Goal: Task Accomplishment & Management: Use online tool/utility

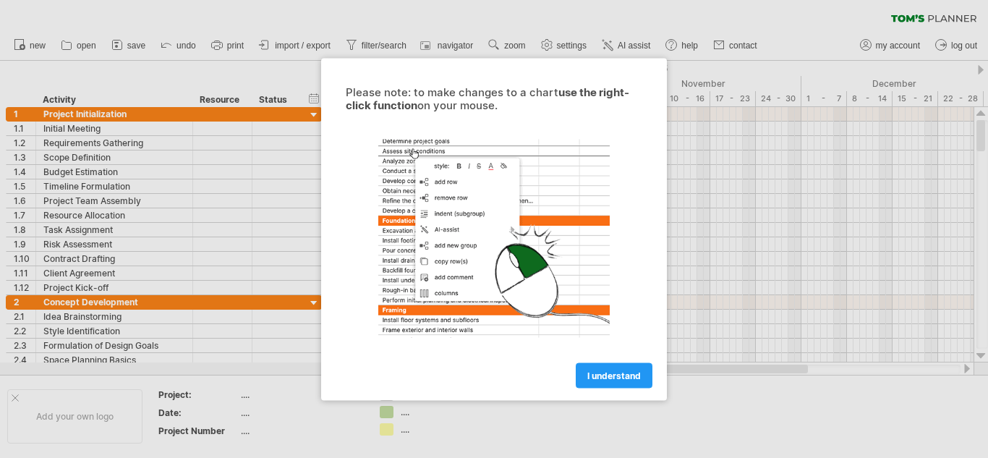
click at [569, 185] on div at bounding box center [493, 238] width 325 height 224
click at [612, 370] on span "I understand" at bounding box center [614, 375] width 54 height 11
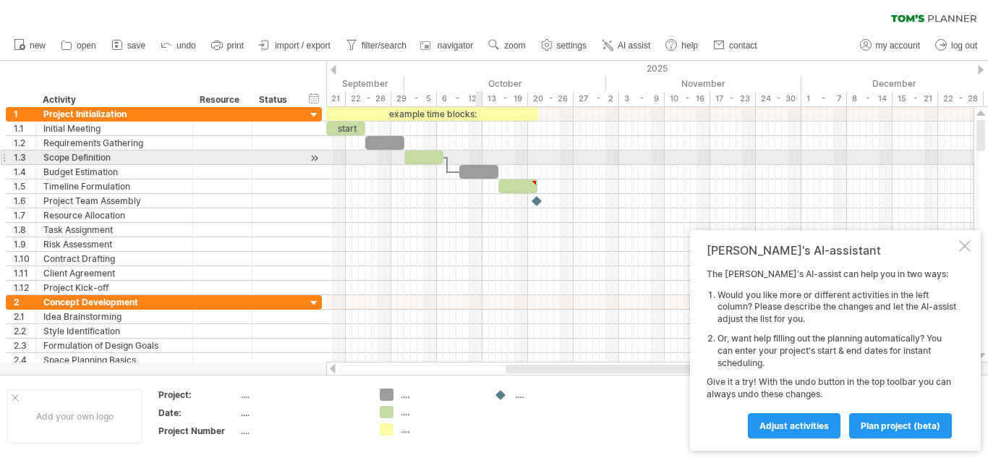
click at [482, 163] on div at bounding box center [649, 157] width 647 height 14
click at [497, 159] on div at bounding box center [649, 157] width 647 height 14
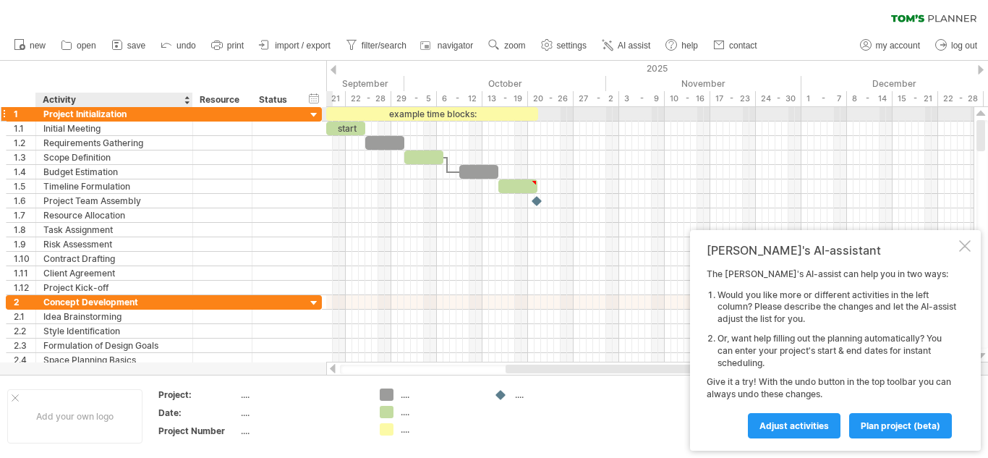
click at [168, 114] on div "Project Initialization" at bounding box center [114, 114] width 142 height 14
click at [168, 114] on input "**********" at bounding box center [114, 114] width 142 height 14
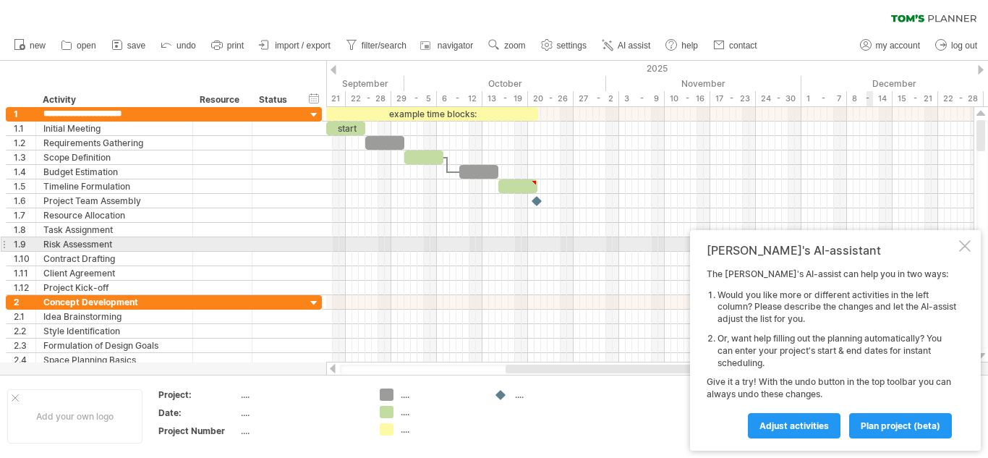
click at [960, 242] on div at bounding box center [965, 246] width 12 height 12
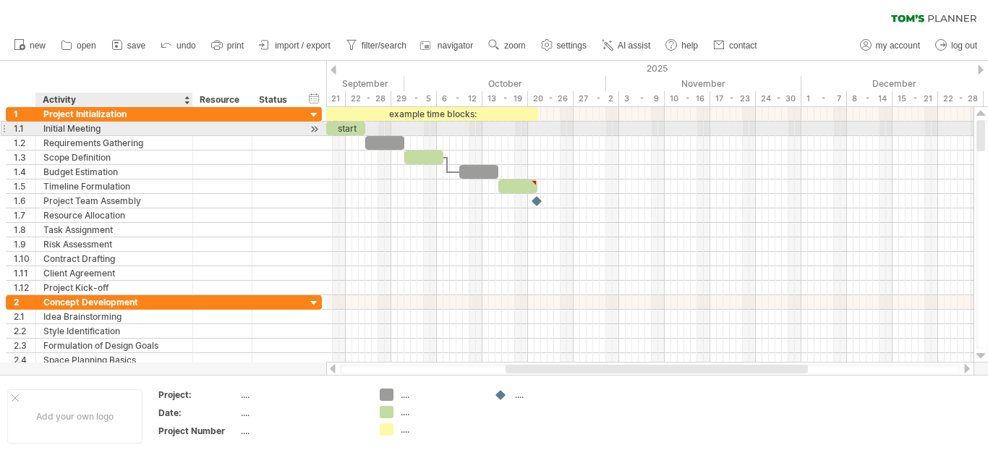
click at [126, 130] on div "Initial Meeting" at bounding box center [114, 128] width 142 height 14
click at [356, 132] on div "start" at bounding box center [345, 128] width 39 height 14
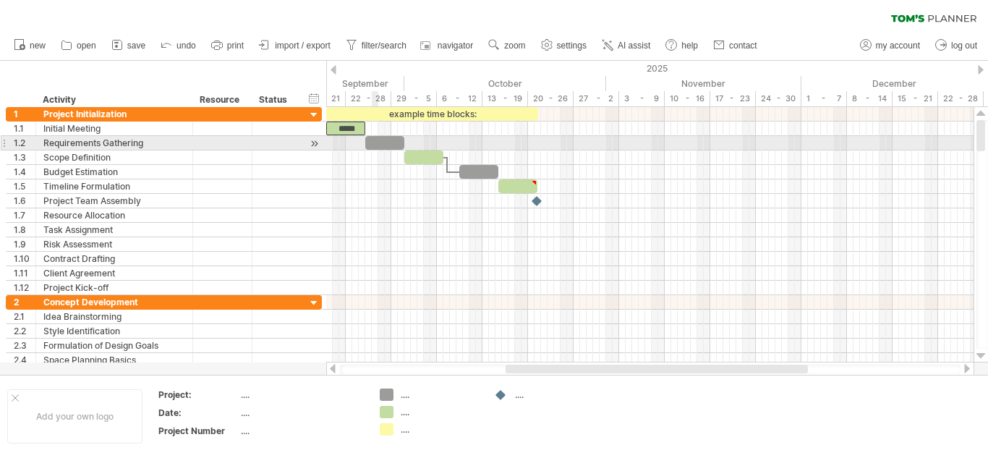
click at [377, 144] on div at bounding box center [384, 143] width 39 height 14
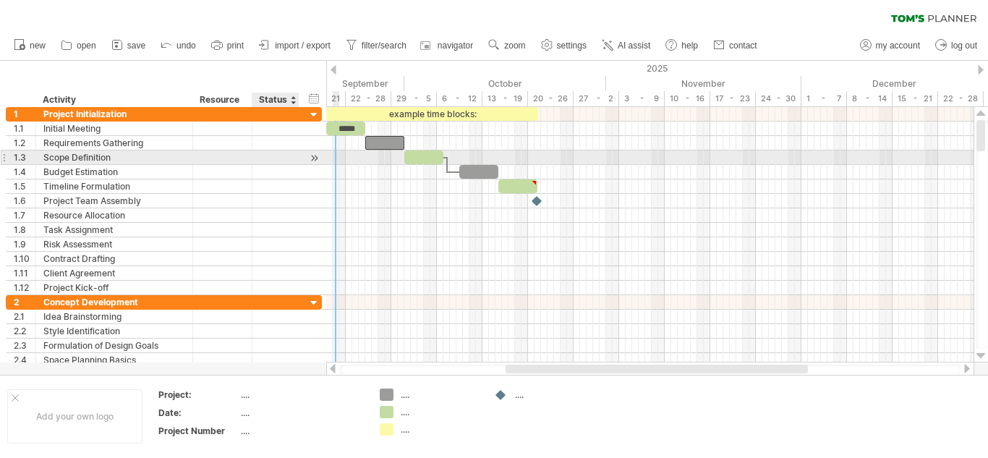
click at [260, 158] on div at bounding box center [276, 157] width 32 height 14
click at [315, 156] on div at bounding box center [314, 157] width 14 height 15
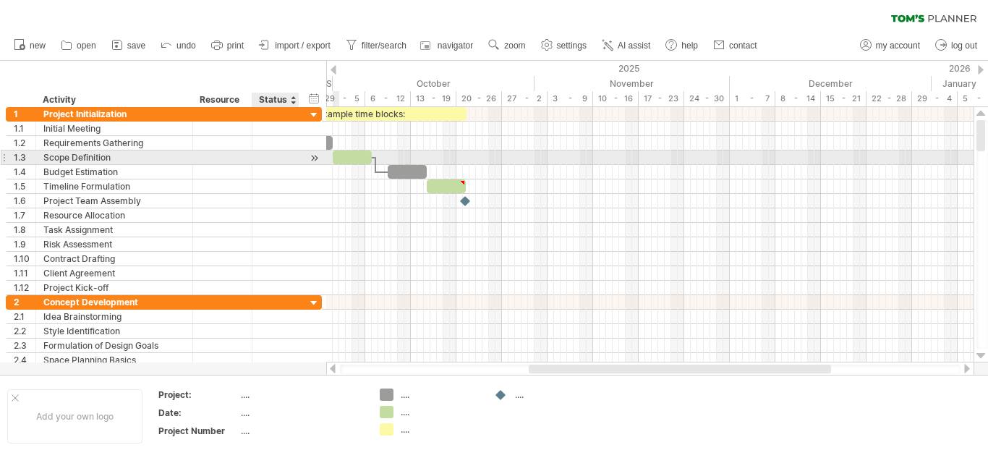
click at [315, 156] on div at bounding box center [314, 157] width 14 height 15
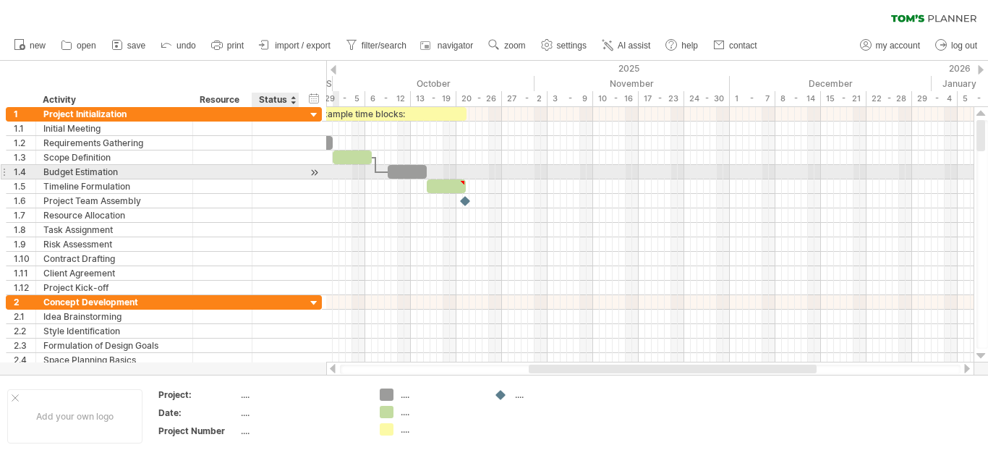
click at [313, 168] on div at bounding box center [314, 172] width 14 height 15
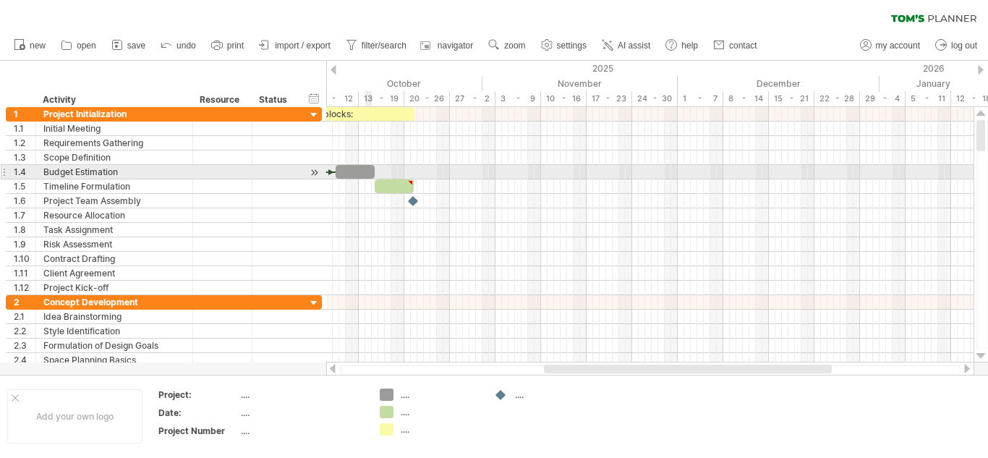
click at [366, 171] on div at bounding box center [355, 172] width 39 height 14
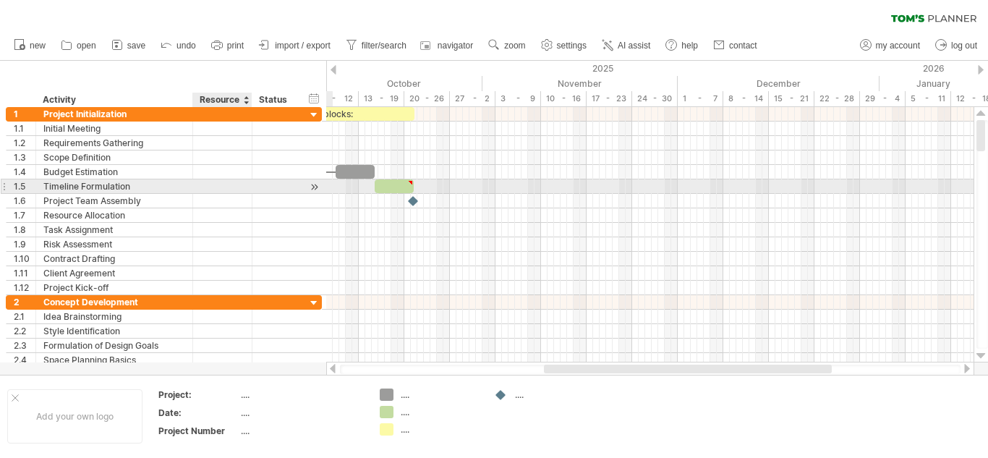
click at [213, 190] on div at bounding box center [222, 186] width 44 height 14
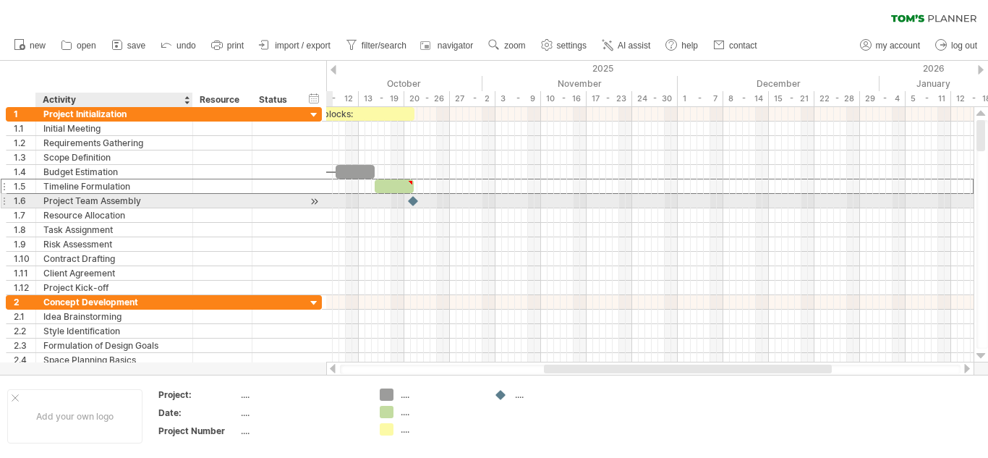
click at [199, 202] on div at bounding box center [222, 201] width 59 height 14
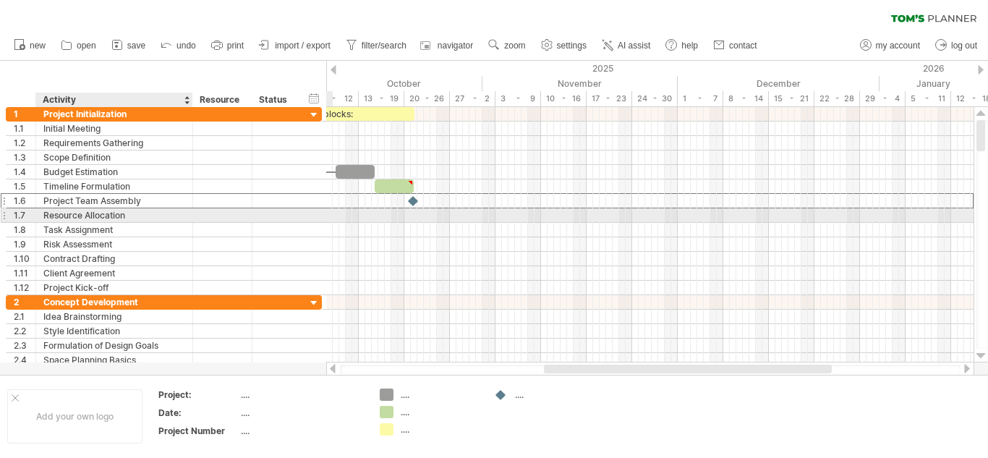
click at [191, 218] on div at bounding box center [190, 215] width 7 height 14
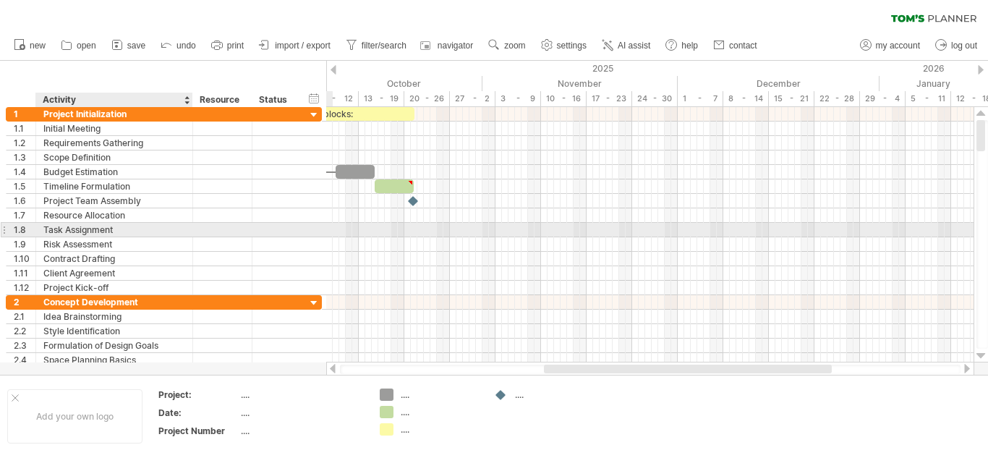
click at [188, 229] on div at bounding box center [190, 230] width 7 height 14
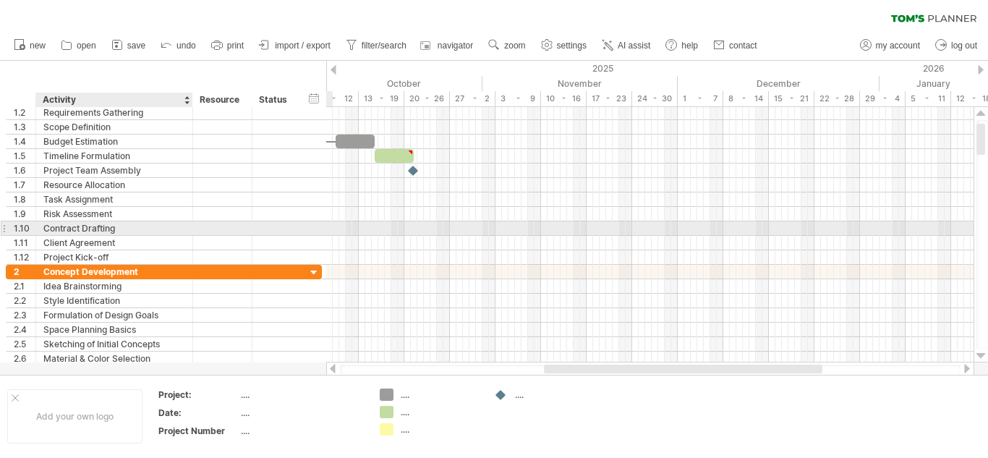
click at [187, 227] on div at bounding box center [190, 228] width 7 height 14
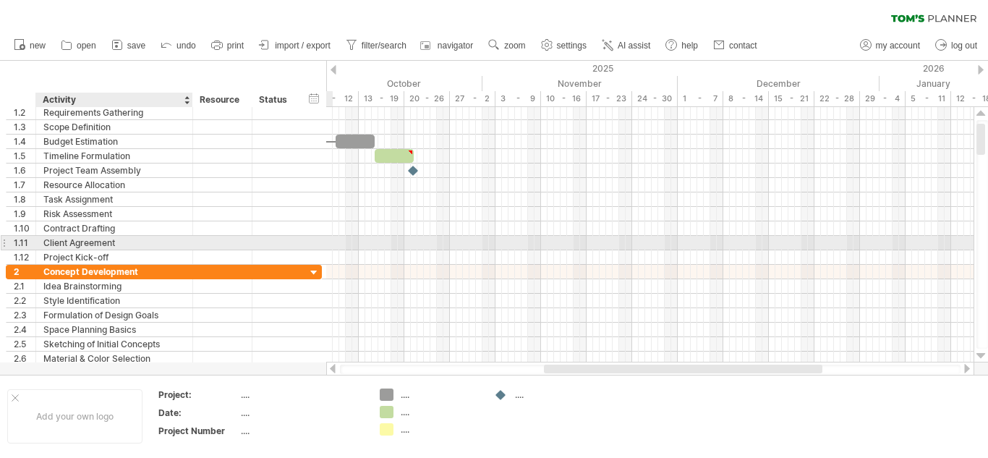
click at [190, 239] on div at bounding box center [190, 243] width 7 height 14
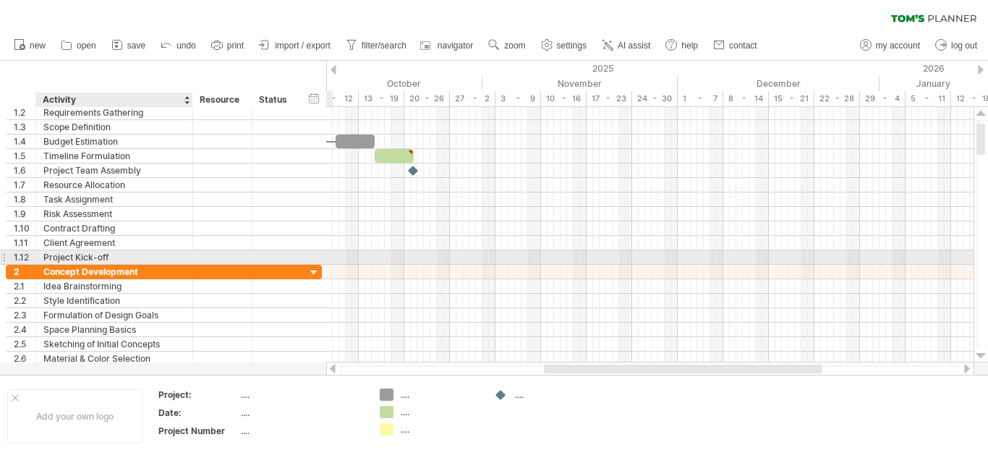
click at [195, 257] on div at bounding box center [222, 257] width 59 height 14
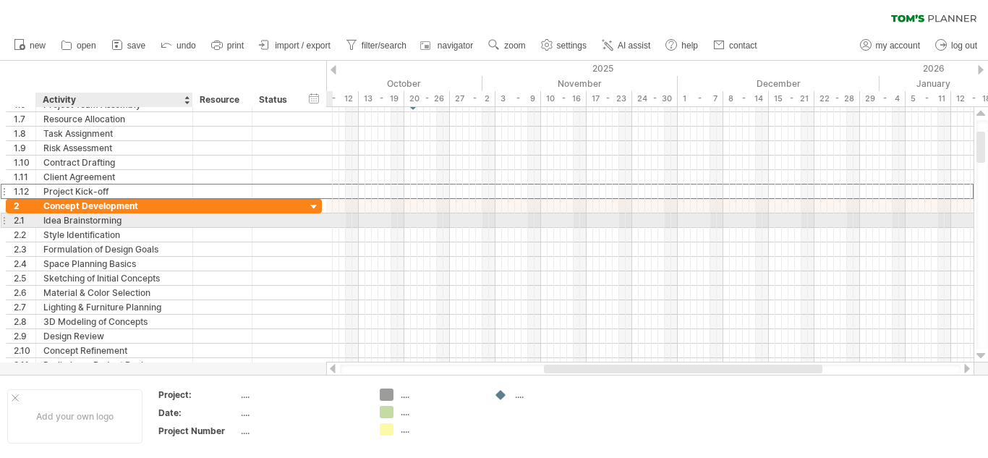
click at [182, 220] on div "Idea Brainstorming" at bounding box center [114, 220] width 142 height 14
